Goal: Task Accomplishment & Management: Use online tool/utility

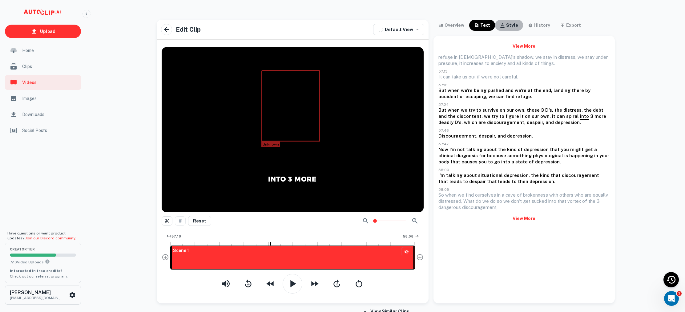
click at [509, 23] on div "style" at bounding box center [512, 25] width 12 height 7
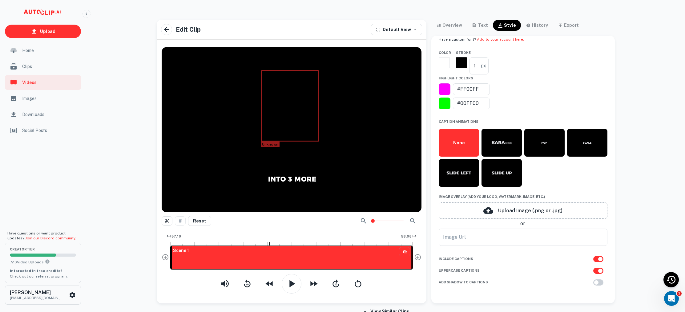
scroll to position [181, 0]
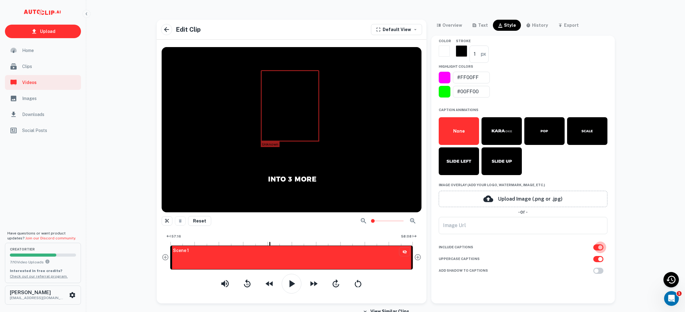
click at [597, 245] on input "checkbox" at bounding box center [600, 248] width 35 height 12
checkbox input "false"
type input "custom"
click at [291, 281] on icon "button" at bounding box center [292, 284] width 12 height 12
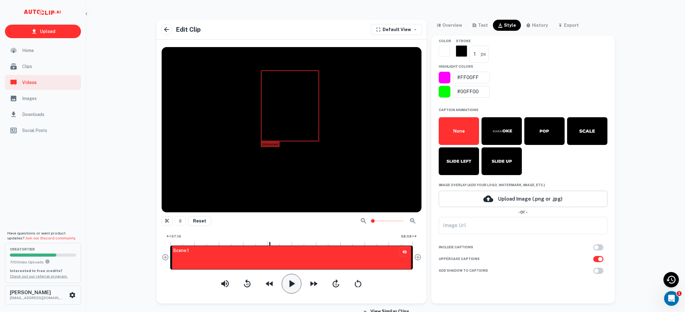
drag, startPoint x: 270, startPoint y: 244, endPoint x: 165, endPoint y: 241, distance: 104.5
click at [171, 264] on div at bounding box center [172, 258] width 2 height 24
drag, startPoint x: 172, startPoint y: 262, endPoint x: 160, endPoint y: 261, distance: 11.4
click at [161, 261] on div "Unknown Reset 57:16 58:08 Scene 1" at bounding box center [292, 173] width 270 height 262
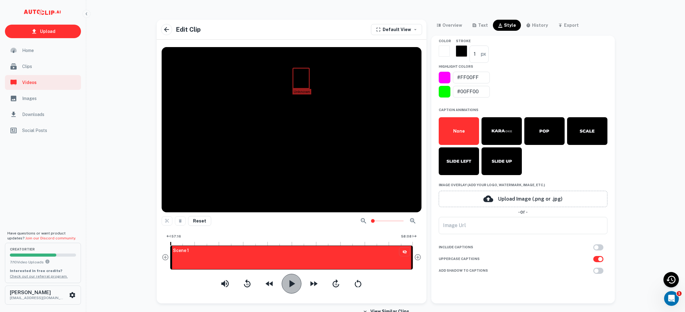
click at [293, 282] on icon "button" at bounding box center [292, 284] width 12 height 12
click at [475, 27] on icon "button" at bounding box center [475, 25] width 4 height 4
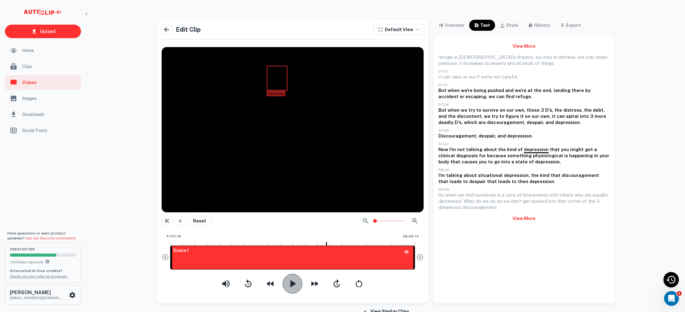
click at [297, 280] on icon "button" at bounding box center [292, 284] width 12 height 12
click at [171, 259] on div at bounding box center [172, 258] width 2 height 24
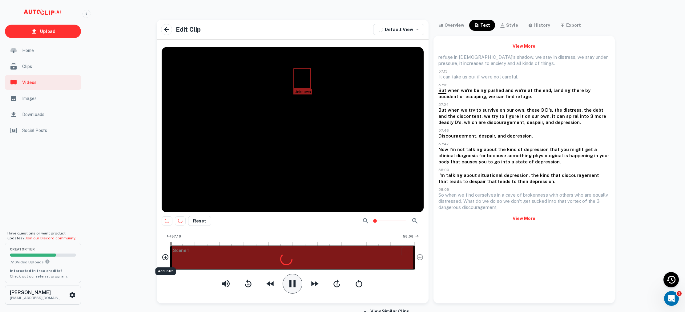
drag, startPoint x: 171, startPoint y: 262, endPoint x: 165, endPoint y: 262, distance: 5.5
click at [165, 262] on div "57:16 58:08 Scene 1" at bounding box center [293, 253] width 262 height 42
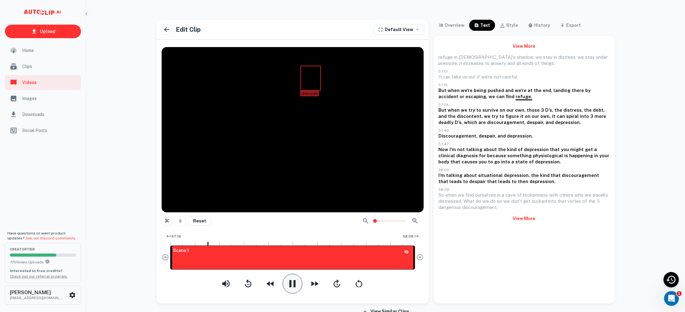
click at [296, 282] on icon "button" at bounding box center [293, 283] width 6 height 7
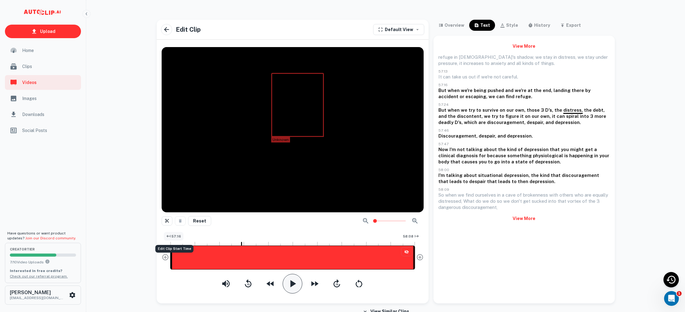
click at [175, 235] on span "57:16" at bounding box center [177, 236] width 10 height 5
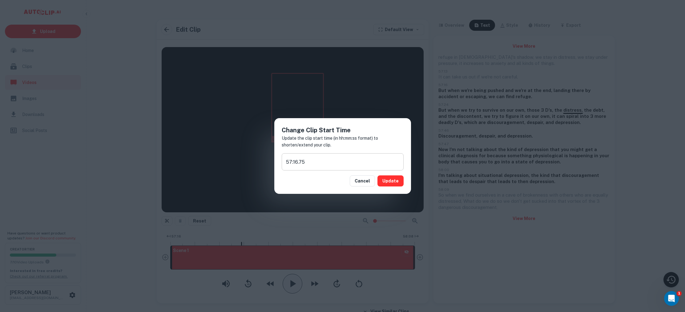
click at [291, 161] on input "57:16.75" at bounding box center [343, 161] width 122 height 17
click at [295, 161] on input "56:16.75" at bounding box center [343, 161] width 122 height 17
type input "56:36.75"
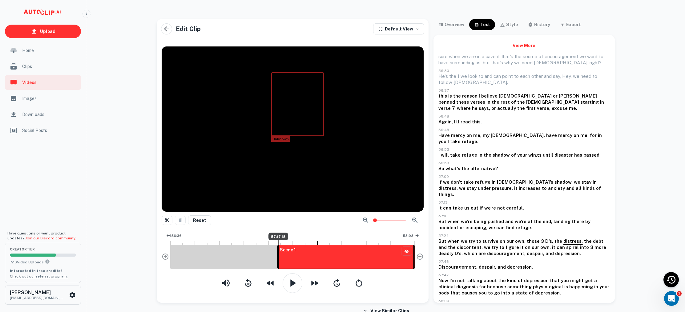
scroll to position [1, 0]
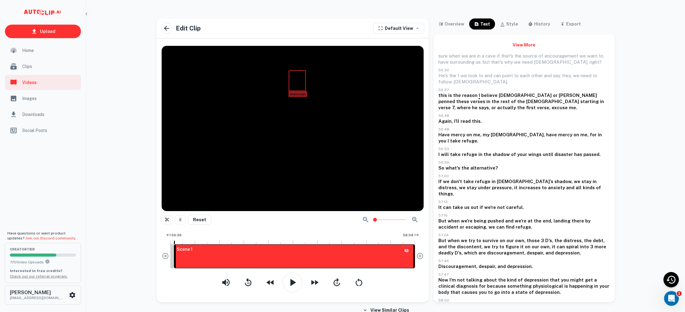
drag, startPoint x: 278, startPoint y: 261, endPoint x: 141, endPoint y: 256, distance: 137.1
click at [141, 256] on div "Upload Home Clips Videos Images Downloads Social Posts Have questions or want p…" at bounding box center [342, 160] width 685 height 312
click at [299, 280] on button "button" at bounding box center [293, 283] width 20 height 20
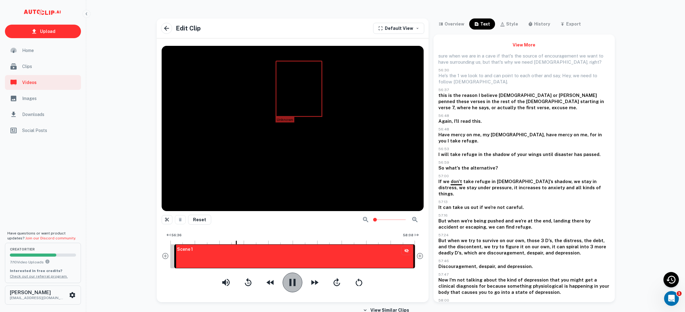
click at [298, 281] on icon "button" at bounding box center [292, 283] width 12 height 12
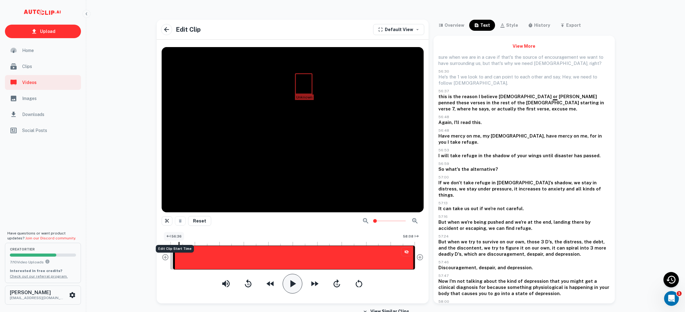
click at [168, 235] on icon "Edit Clip Start Time" at bounding box center [168, 236] width 5 height 5
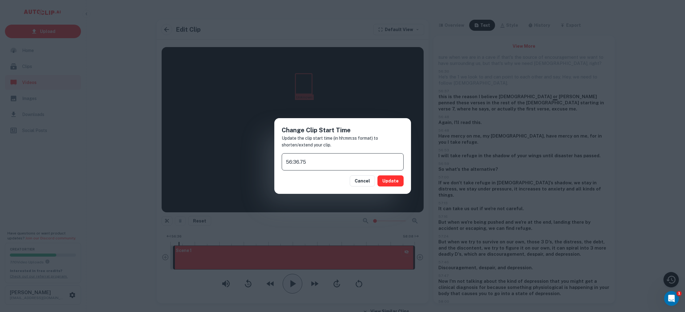
click at [298, 162] on input "56:36.75" at bounding box center [343, 161] width 122 height 17
type input "56:47.75"
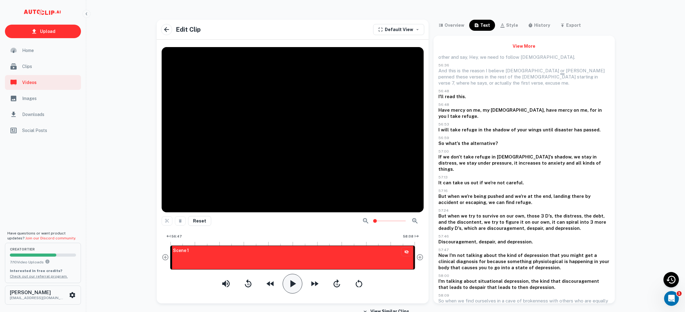
click at [297, 285] on icon "button" at bounding box center [292, 284] width 12 height 12
